Goal: Task Accomplishment & Management: Use online tool/utility

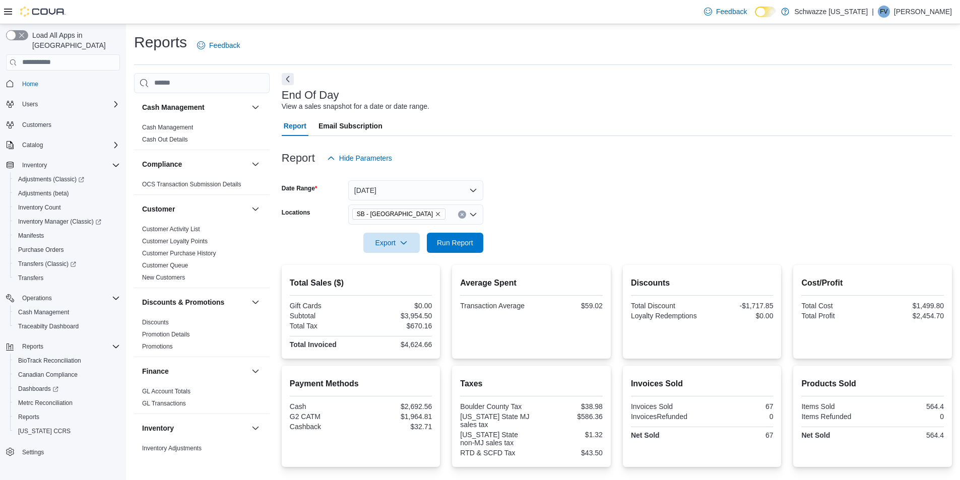
scroll to position [354, 0]
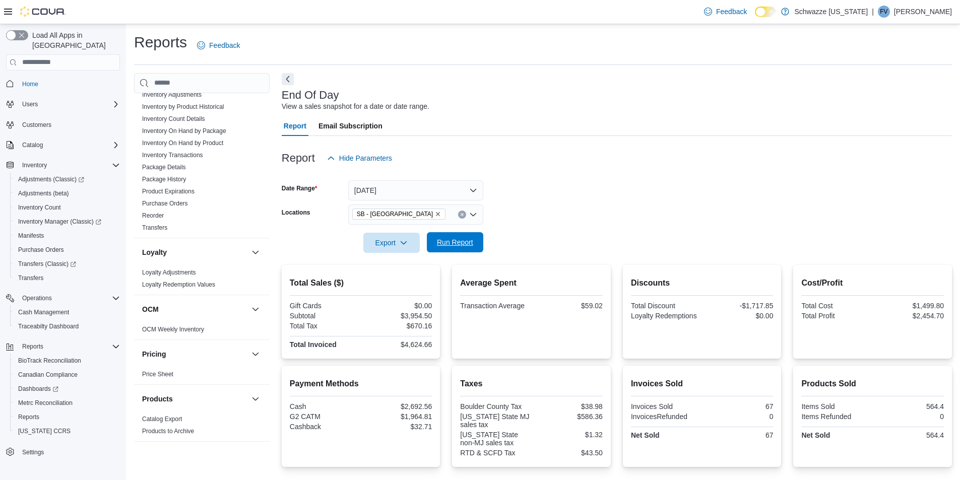
click at [470, 240] on span "Run Report" at bounding box center [455, 242] width 36 height 10
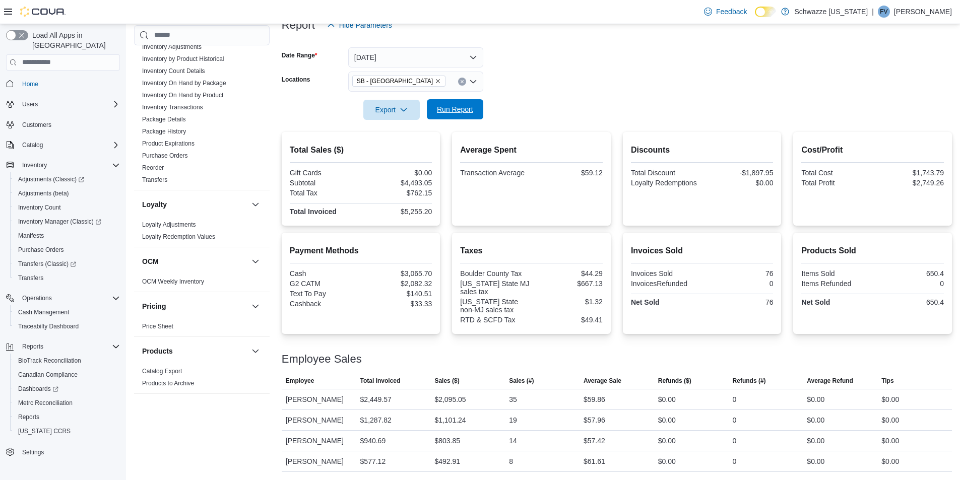
click at [437, 106] on span "Run Report" at bounding box center [455, 109] width 36 height 10
click at [464, 104] on span "Run Report" at bounding box center [455, 109] width 44 height 20
click at [441, 115] on span "Run Report" at bounding box center [455, 109] width 44 height 20
click at [438, 115] on span "Run Report" at bounding box center [455, 109] width 44 height 20
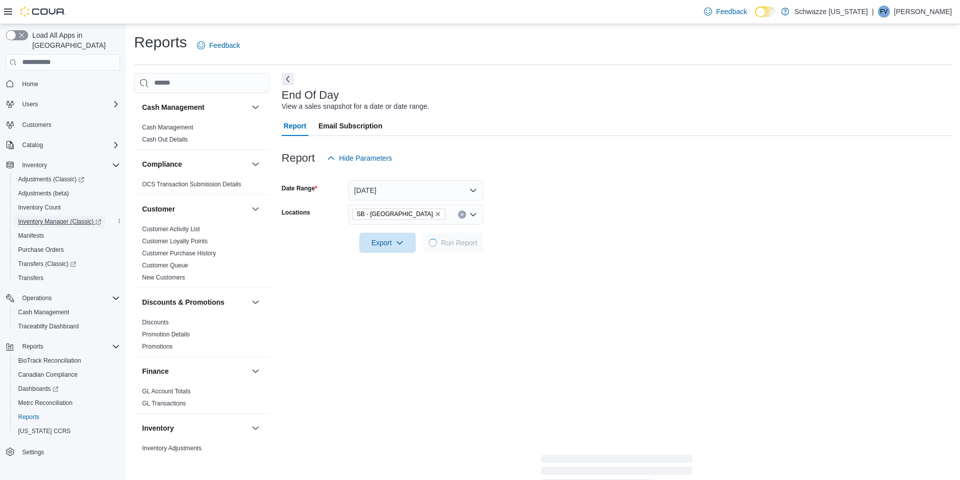
click at [62, 218] on span "Inventory Manager (Classic)" at bounding box center [59, 222] width 83 height 8
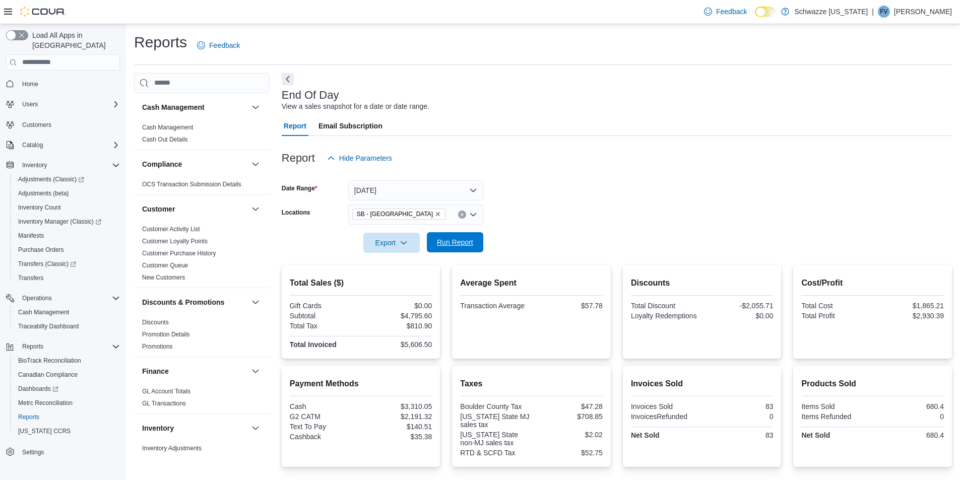
click at [460, 248] on span "Run Report" at bounding box center [455, 242] width 44 height 20
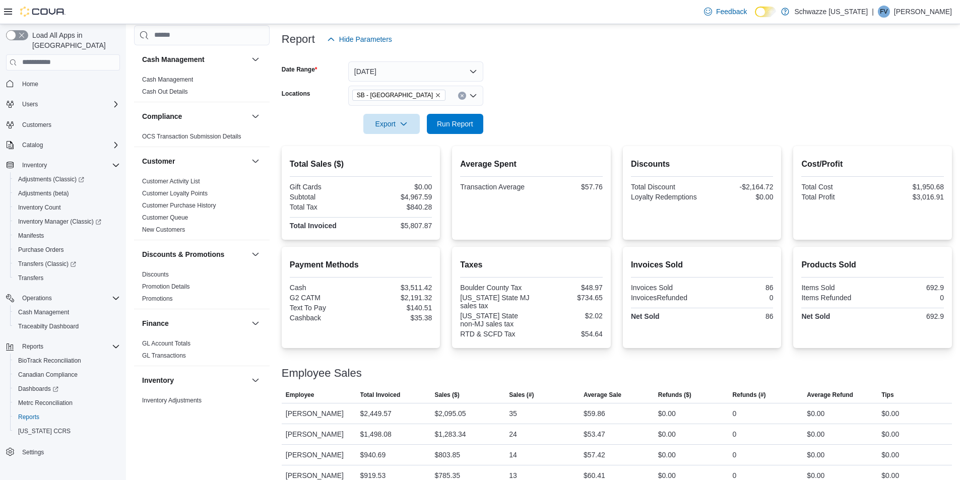
scroll to position [133, 0]
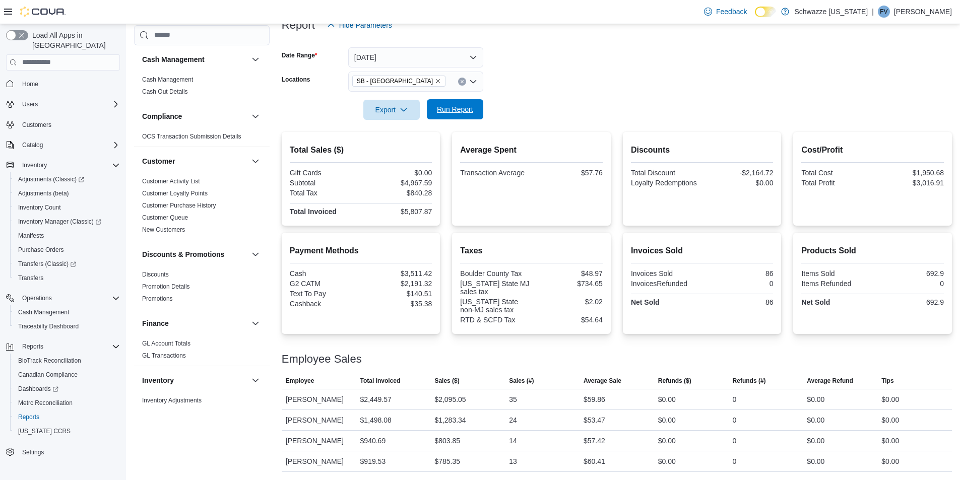
click at [453, 111] on span "Run Report" at bounding box center [455, 109] width 36 height 10
drag, startPoint x: 451, startPoint y: 116, endPoint x: 527, endPoint y: 107, distance: 76.1
click at [455, 116] on span "Run Report" at bounding box center [455, 110] width 44 height 20
click at [469, 105] on span "Run Report" at bounding box center [455, 109] width 36 height 10
click at [463, 102] on span "Run Report" at bounding box center [455, 109] width 44 height 20
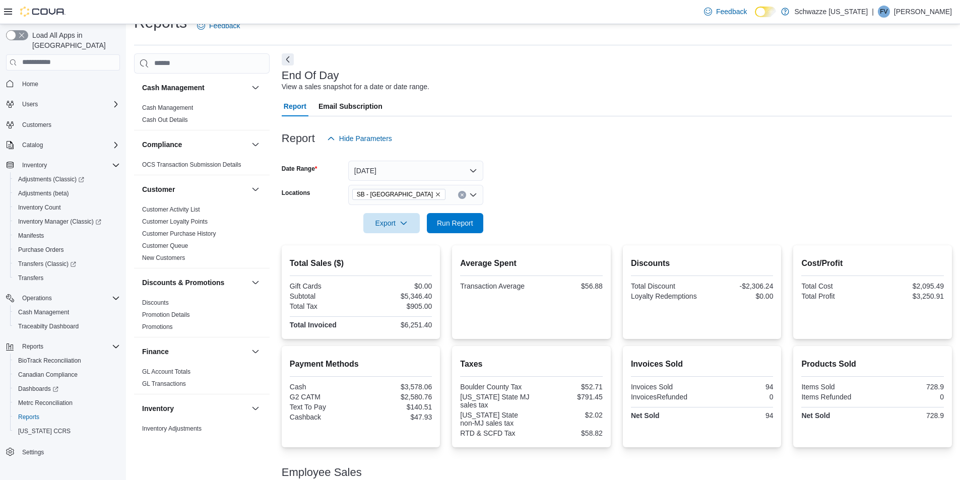
scroll to position [0, 0]
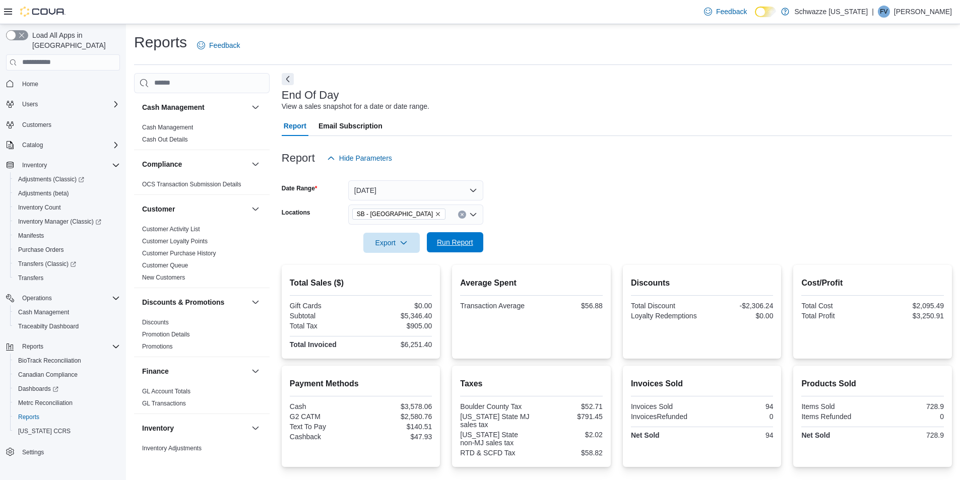
click at [461, 243] on span "Run Report" at bounding box center [455, 242] width 36 height 10
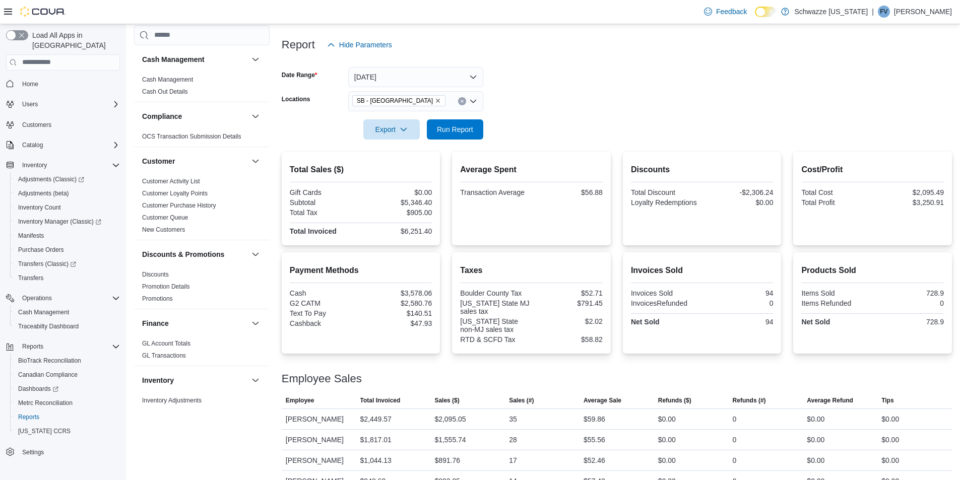
scroll to position [133, 0]
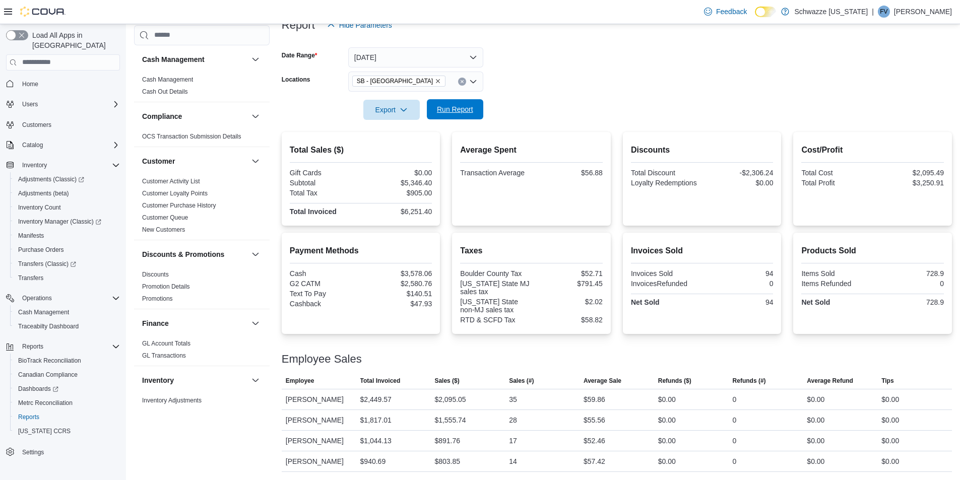
click at [463, 110] on span "Run Report" at bounding box center [455, 109] width 36 height 10
click at [450, 118] on span "Run Report" at bounding box center [455, 109] width 44 height 20
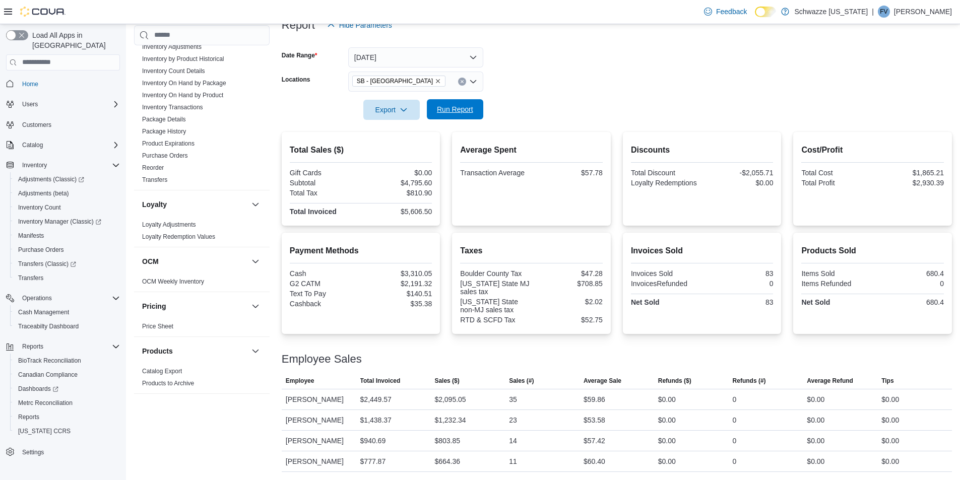
click at [455, 108] on span "Run Report" at bounding box center [455, 109] width 36 height 10
click at [455, 109] on span "Run Report" at bounding box center [455, 109] width 36 height 10
click at [454, 101] on span "Run Report" at bounding box center [455, 109] width 44 height 20
